Goal: Task Accomplishment & Management: Manage account settings

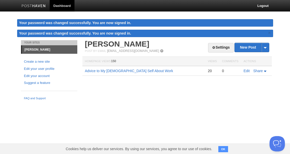
click at [62, 4] on link "Dashboard" at bounding box center [62, 6] width 25 height 12
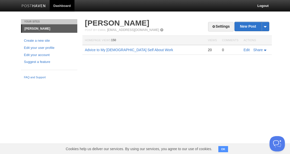
click at [45, 56] on link "Edit your account" at bounding box center [49, 55] width 50 height 5
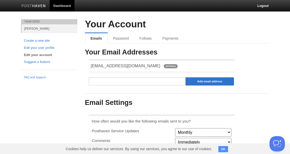
click at [171, 39] on link "Payments" at bounding box center [170, 38] width 27 height 10
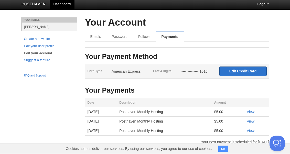
scroll to position [1, 0]
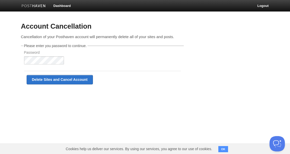
click at [80, 78] on input "Delete Sites and Cancel Account" at bounding box center [60, 79] width 66 height 9
